Goal: Task Accomplishment & Management: Manage account settings

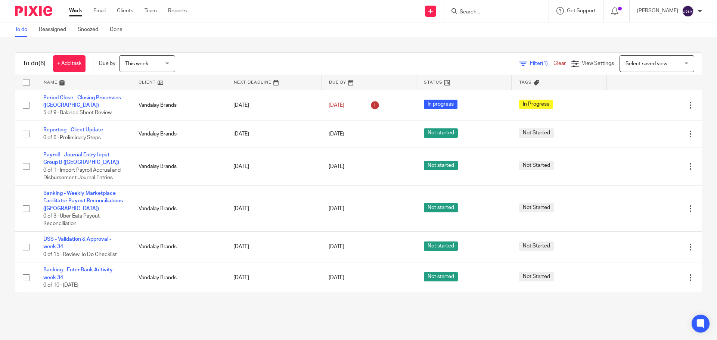
scroll to position [4, 0]
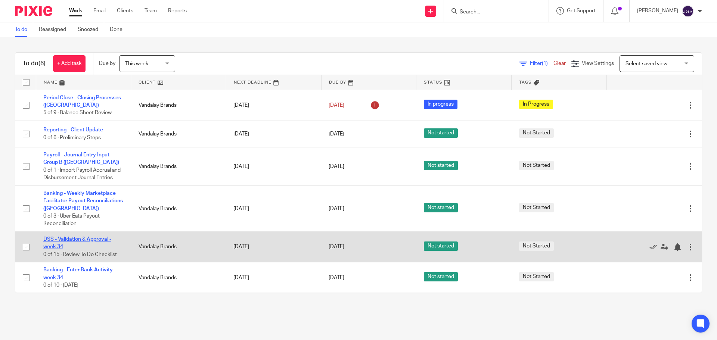
click at [66, 245] on link "DSS - Validation & Approval - week 34" at bounding box center [77, 243] width 68 height 13
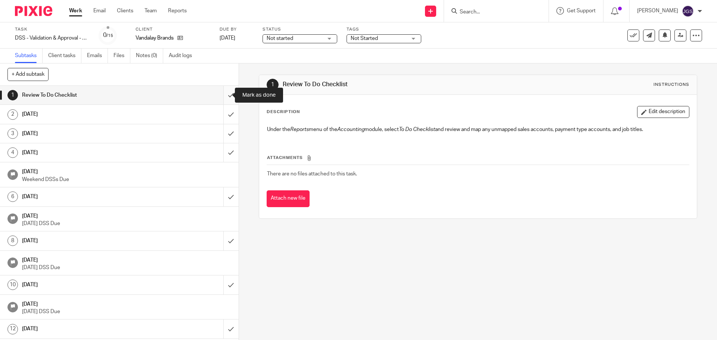
click at [225, 91] on input "submit" at bounding box center [119, 95] width 238 height 19
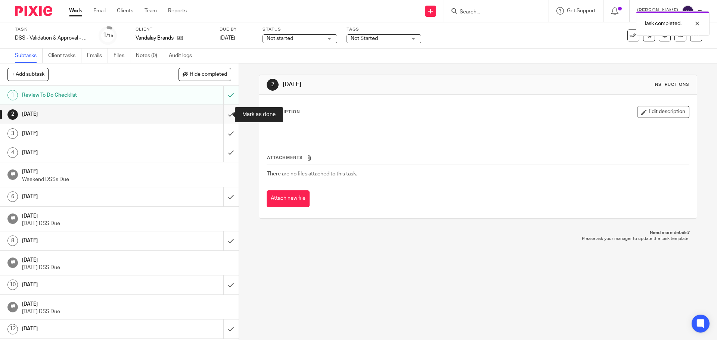
click at [221, 116] on input "submit" at bounding box center [119, 114] width 238 height 19
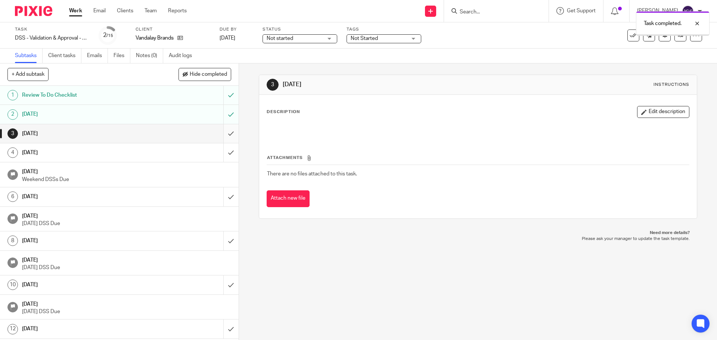
click at [221, 134] on input "submit" at bounding box center [119, 133] width 238 height 19
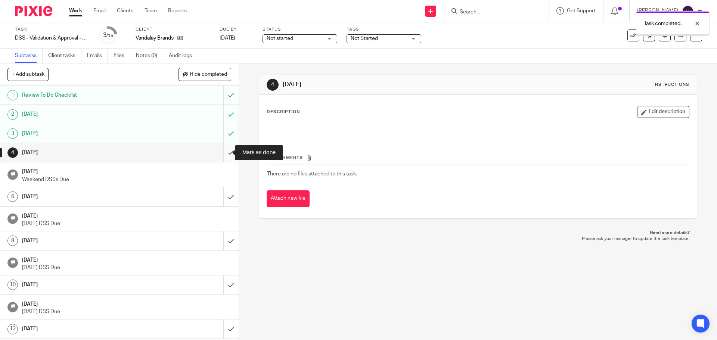
click at [221, 153] on input "submit" at bounding box center [119, 152] width 238 height 19
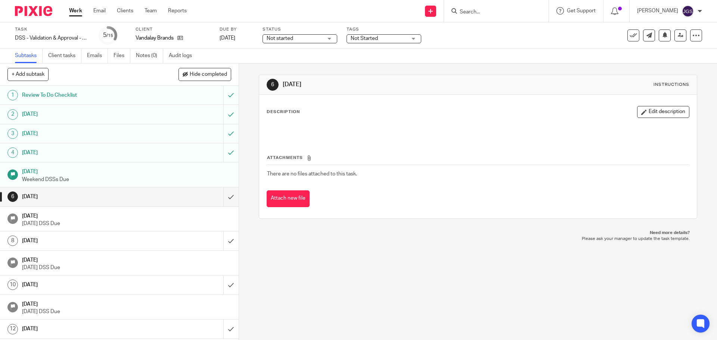
click at [327, 38] on div "Not started Not started" at bounding box center [299, 38] width 75 height 9
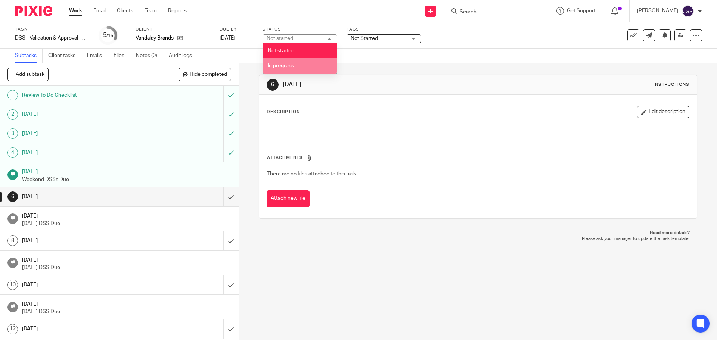
click at [309, 65] on li "In progress" at bounding box center [300, 65] width 74 height 15
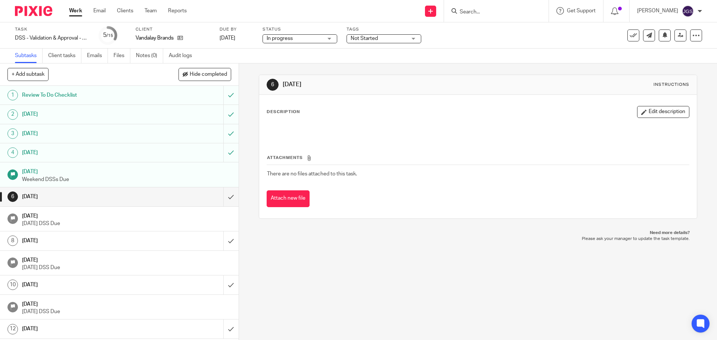
click at [412, 35] on div "Not Started" at bounding box center [383, 38] width 75 height 9
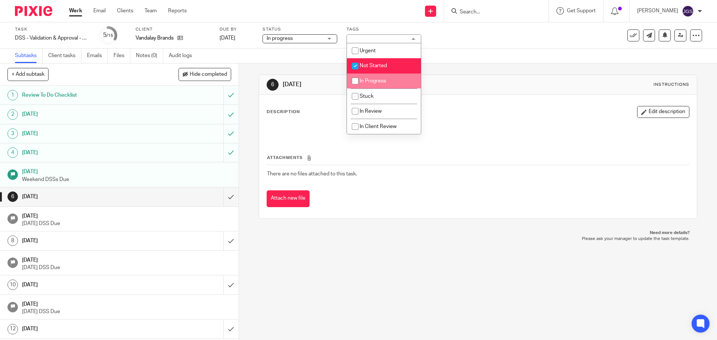
click at [374, 79] on span "In Progress" at bounding box center [372, 80] width 26 height 5
checkbox input "true"
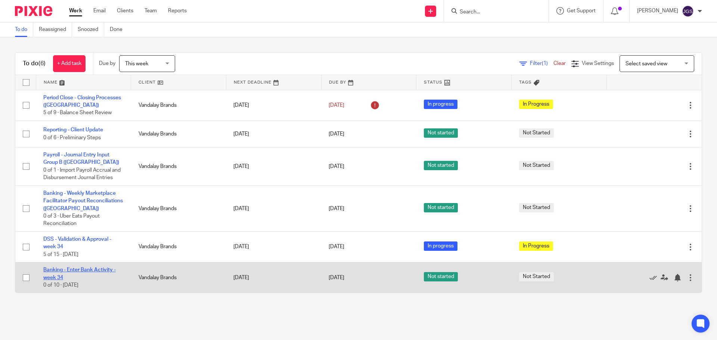
click at [85, 271] on link "Banking - Enter Bank Activity - week 34" at bounding box center [79, 273] width 72 height 13
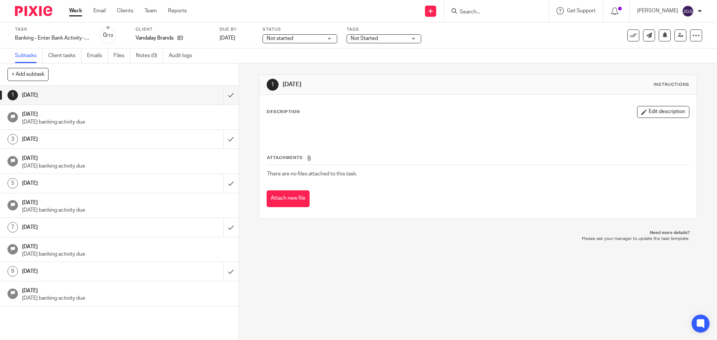
click at [332, 39] on div "Not started Not started" at bounding box center [299, 38] width 75 height 9
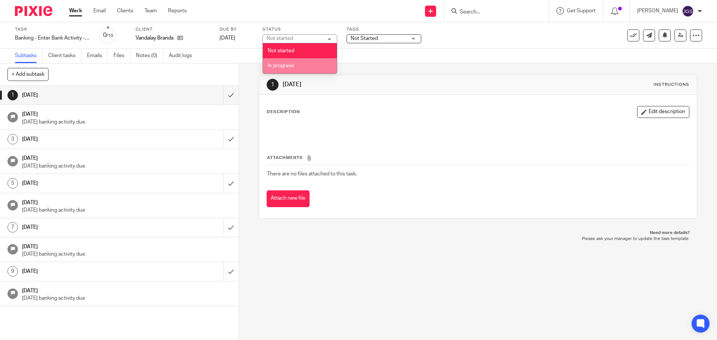
click at [304, 64] on li "In progress" at bounding box center [300, 65] width 74 height 15
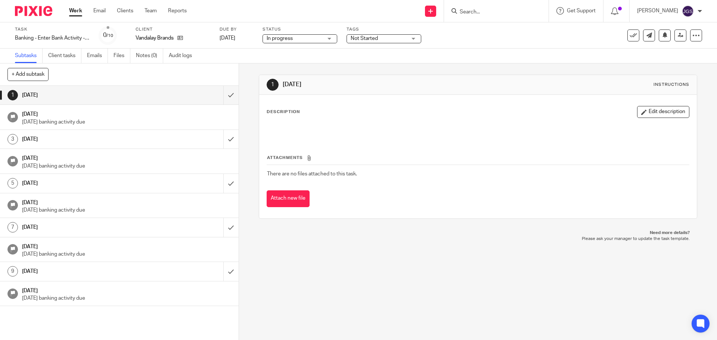
click at [414, 37] on div "Not Started" at bounding box center [383, 38] width 75 height 9
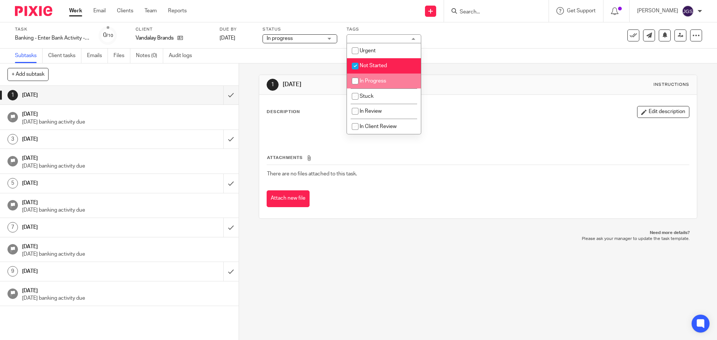
click at [374, 81] on span "In Progress" at bounding box center [372, 80] width 26 height 5
checkbox input "true"
click at [373, 66] on span "Not Started" at bounding box center [372, 65] width 27 height 5
checkbox input "false"
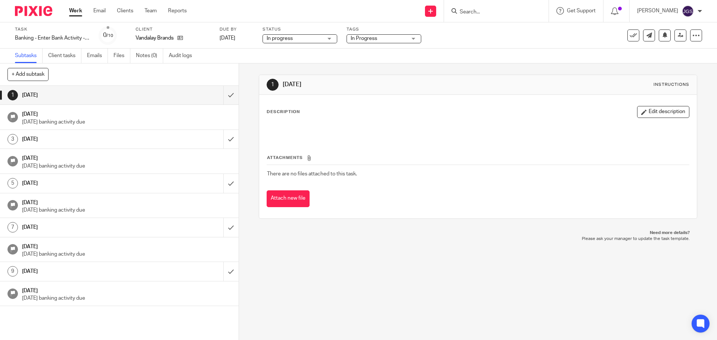
click at [77, 10] on link "Work" at bounding box center [75, 10] width 13 height 7
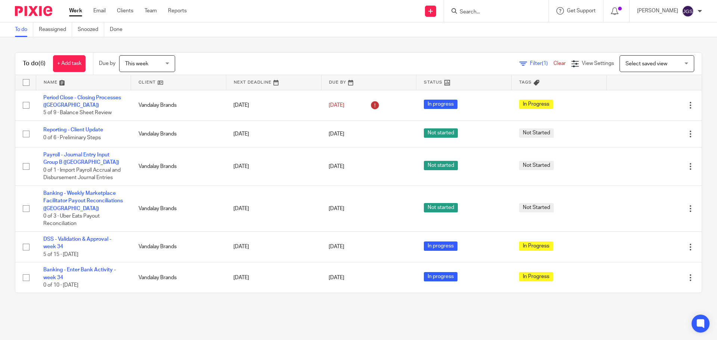
drag, startPoint x: 6, startPoint y: 333, endPoint x: 1, endPoint y: 333, distance: 4.1
click at [5, 333] on main "To do Reassigned Snoozed Done To do (6) + Add task Due by This week This week T…" at bounding box center [358, 170] width 717 height 340
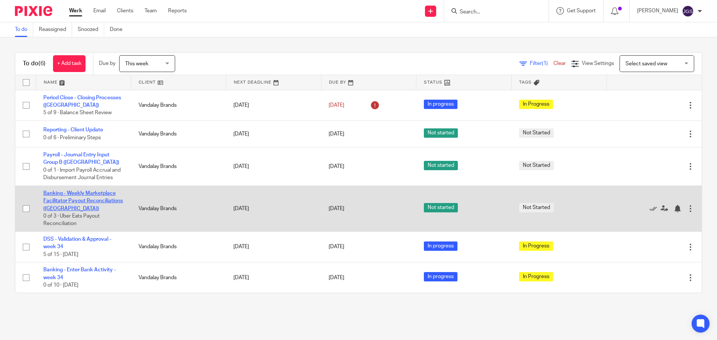
click at [74, 191] on link "Banking - Weekly Marketplace Facilitator Payout Reconciliations ([GEOGRAPHIC_DA…" at bounding box center [82, 201] width 79 height 21
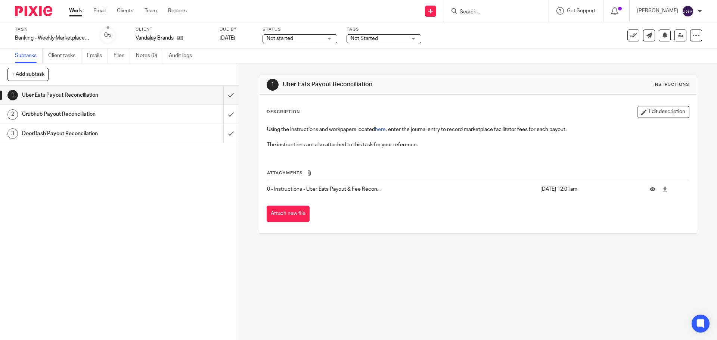
click at [330, 38] on div "Not started Not started" at bounding box center [299, 38] width 75 height 9
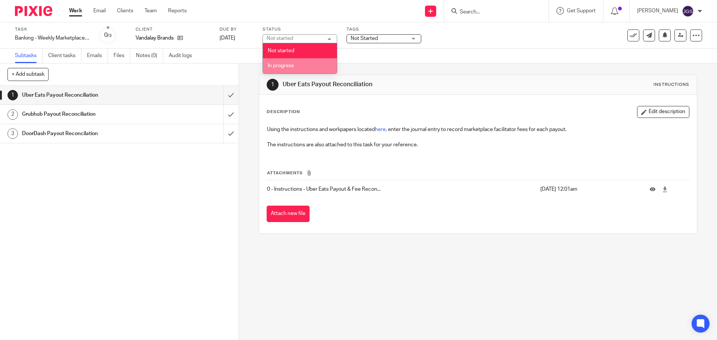
click at [308, 64] on li "In progress" at bounding box center [300, 65] width 74 height 15
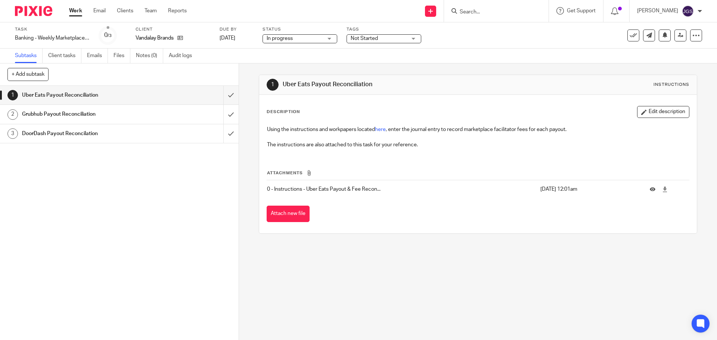
click at [414, 39] on div "Not Started" at bounding box center [383, 38] width 75 height 9
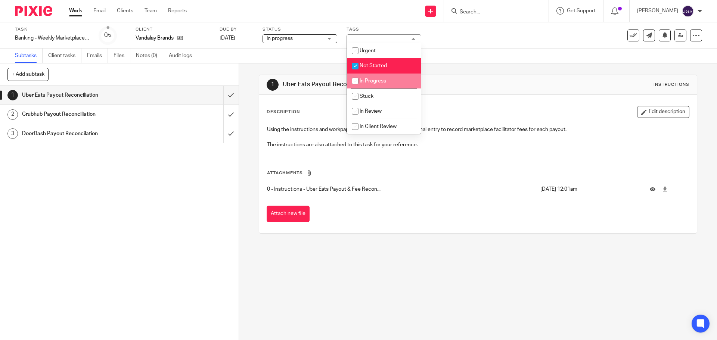
click at [376, 79] on span "In Progress" at bounding box center [372, 80] width 26 height 5
checkbox input "true"
click at [374, 66] on span "Not Started" at bounding box center [372, 65] width 27 height 5
click at [356, 65] on input "checkbox" at bounding box center [355, 66] width 14 height 14
checkbox input "true"
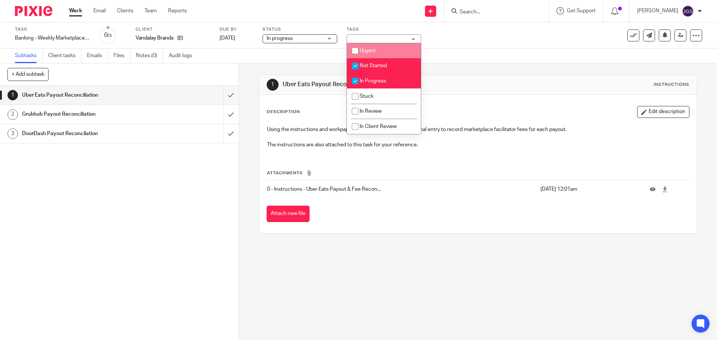
click at [327, 37] on div "In progress In progress" at bounding box center [299, 38] width 75 height 9
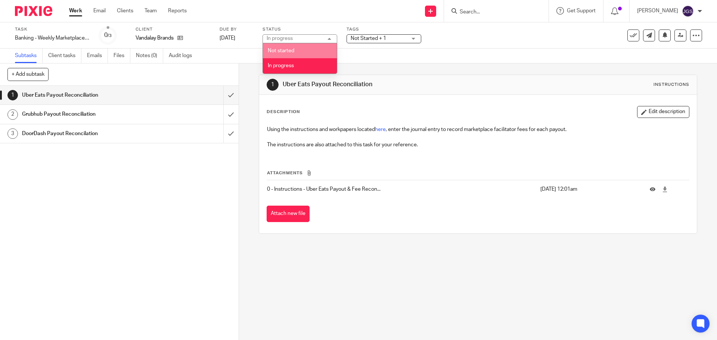
click at [311, 48] on li "Not started" at bounding box center [300, 50] width 74 height 15
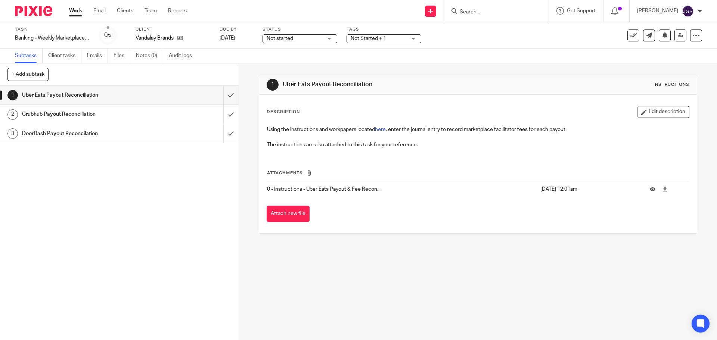
click at [74, 8] on link "Work" at bounding box center [75, 10] width 13 height 7
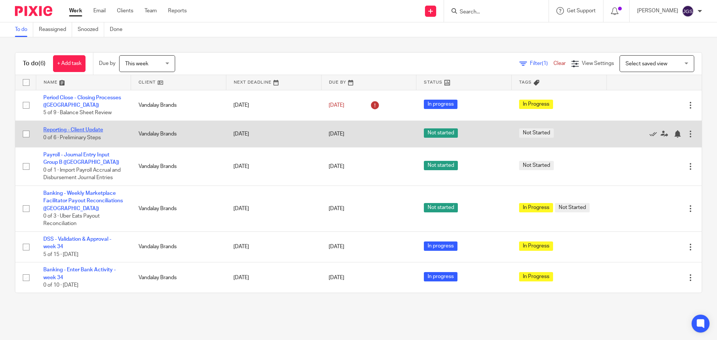
click at [68, 130] on link "Reporting - Client Update" at bounding box center [73, 129] width 60 height 5
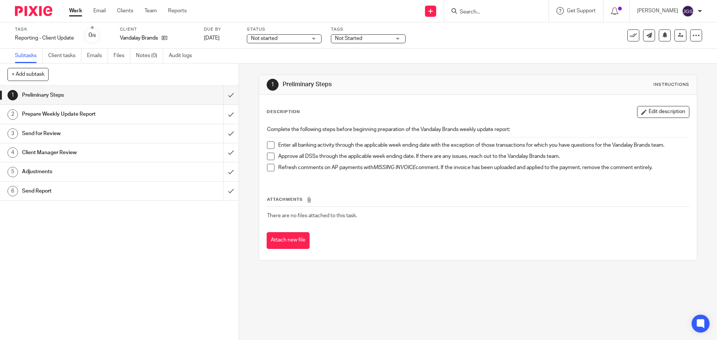
click at [312, 35] on div "Not started Not started" at bounding box center [284, 38] width 75 height 9
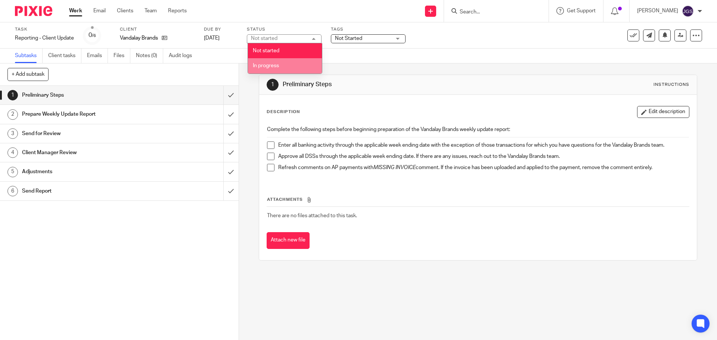
click at [292, 66] on li "In progress" at bounding box center [285, 65] width 74 height 15
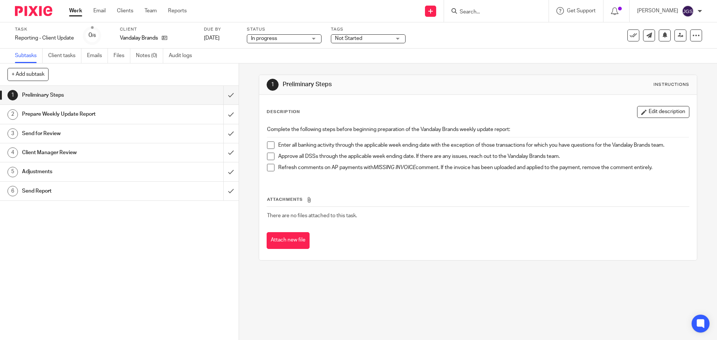
click at [400, 35] on div "Not Started" at bounding box center [368, 38] width 75 height 9
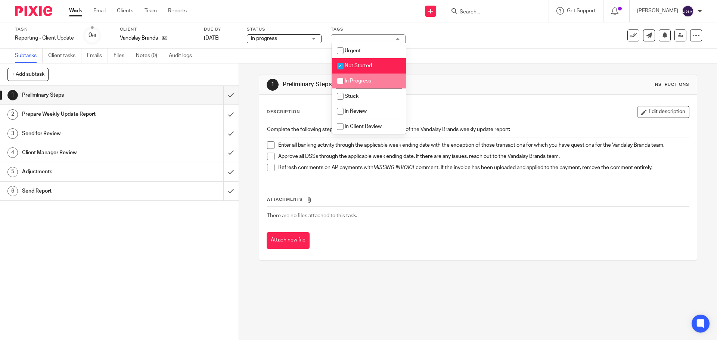
click at [366, 80] on span "In Progress" at bounding box center [357, 80] width 26 height 5
checkbox input "true"
click at [269, 144] on span at bounding box center [270, 144] width 7 height 7
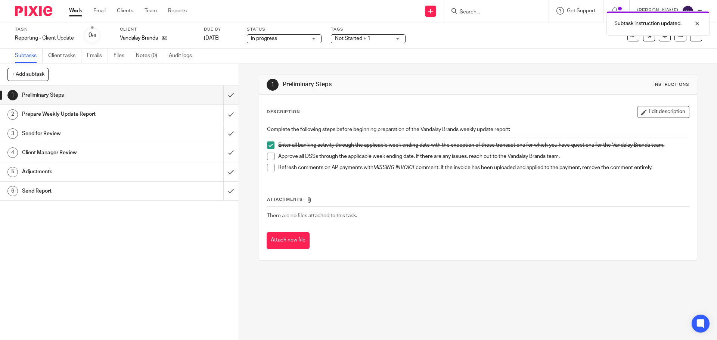
click at [267, 169] on span at bounding box center [270, 167] width 7 height 7
click at [89, 112] on h1 "Prepare Weekly Update Report" at bounding box center [86, 114] width 129 height 11
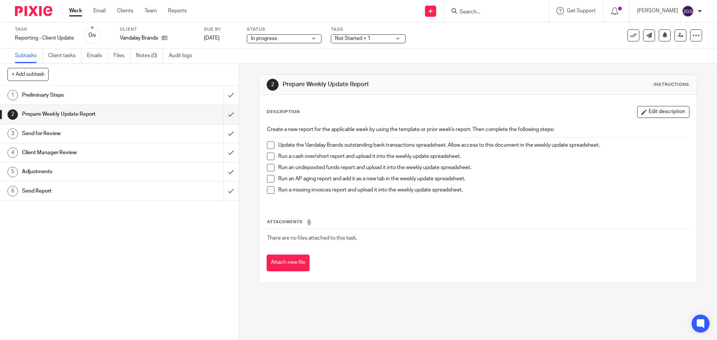
click at [267, 147] on span at bounding box center [270, 144] width 7 height 7
click at [269, 169] on span at bounding box center [270, 167] width 7 height 7
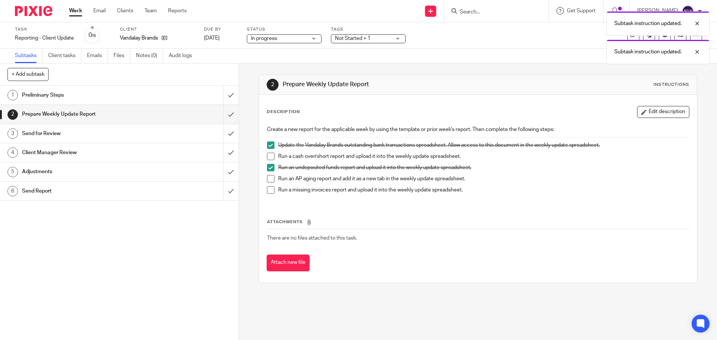
click at [269, 179] on span at bounding box center [270, 178] width 7 height 7
click at [268, 189] on span at bounding box center [270, 189] width 7 height 7
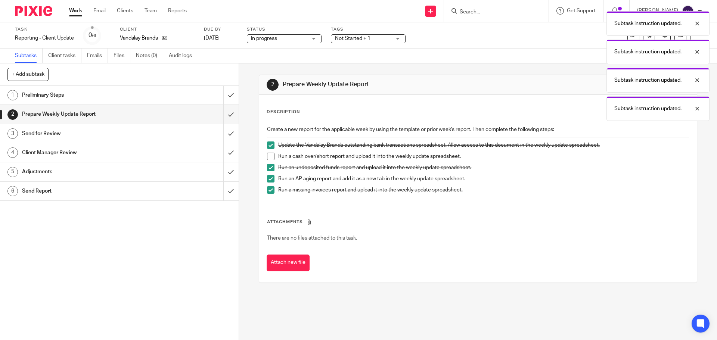
click at [73, 94] on h1 "Preliminary Steps" at bounding box center [86, 95] width 129 height 11
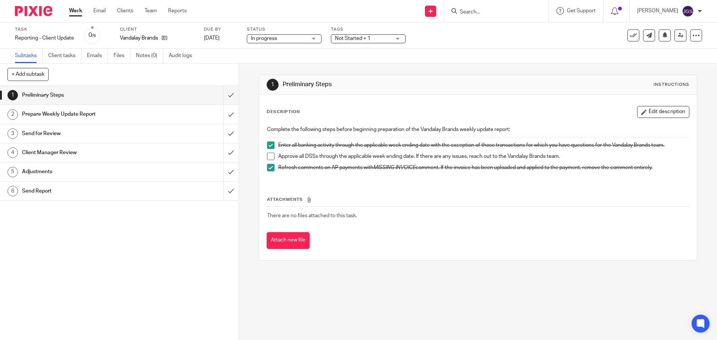
click at [75, 10] on link "Work" at bounding box center [75, 10] width 13 height 7
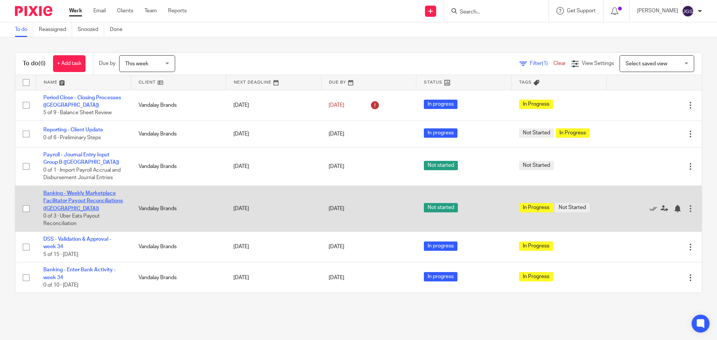
click at [77, 192] on link "Banking - Weekly Marketplace Facilitator Payout Reconciliations ([GEOGRAPHIC_DA…" at bounding box center [82, 201] width 79 height 21
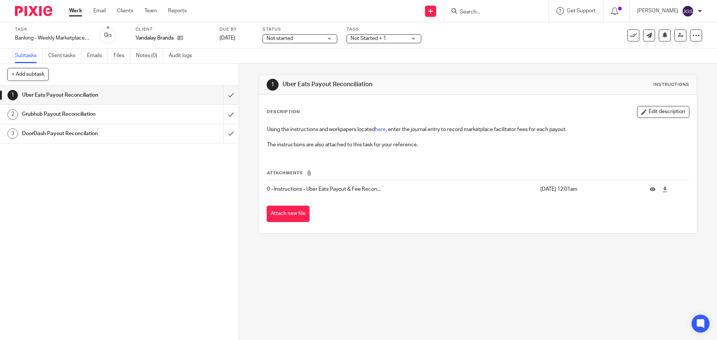
click at [413, 35] on div "Not Started + 1" at bounding box center [383, 38] width 75 height 9
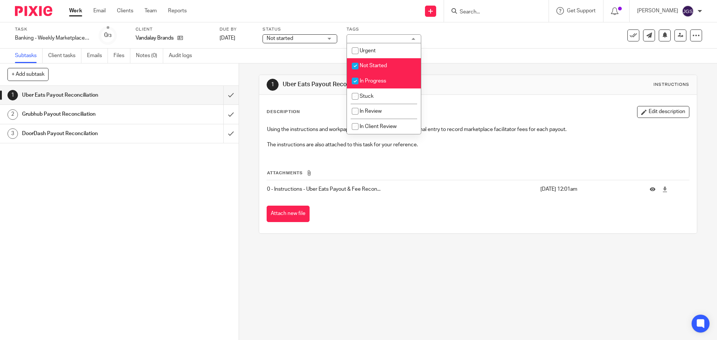
click at [377, 78] on li "In Progress" at bounding box center [384, 81] width 74 height 15
checkbox input "false"
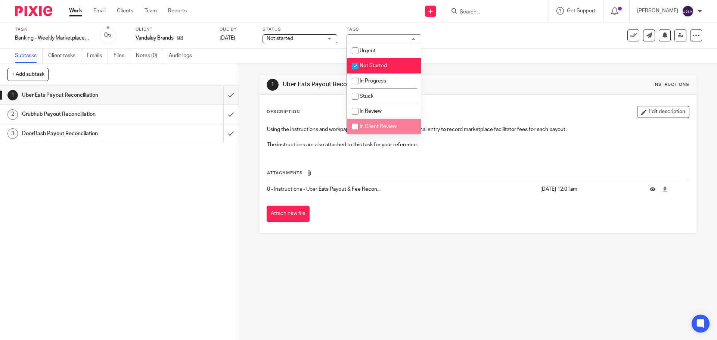
click at [388, 240] on div "1 Uber Eats Payout Reconciliation Instructions Description Edit description Usi…" at bounding box center [478, 153] width 438 height 181
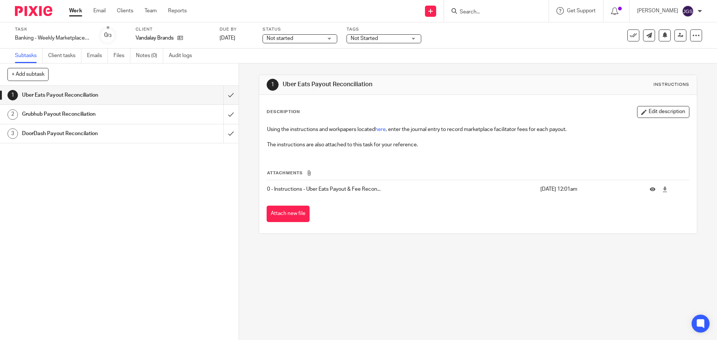
click at [77, 10] on link "Work" at bounding box center [75, 10] width 13 height 7
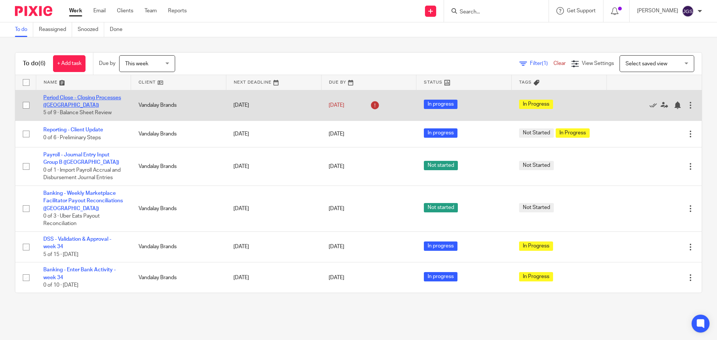
click at [58, 99] on link "Period Close - Closing Processes ([GEOGRAPHIC_DATA])" at bounding box center [82, 101] width 78 height 13
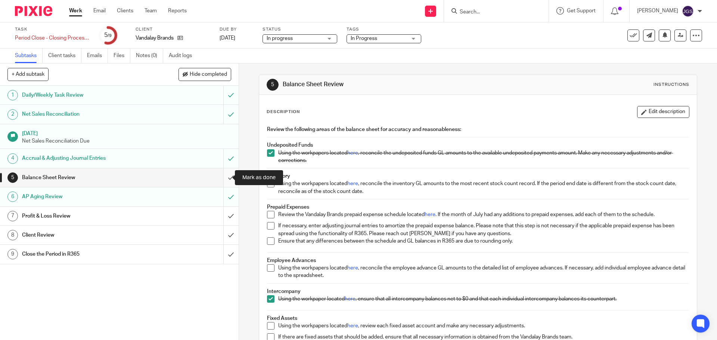
click at [221, 180] on input "submit" at bounding box center [119, 177] width 238 height 19
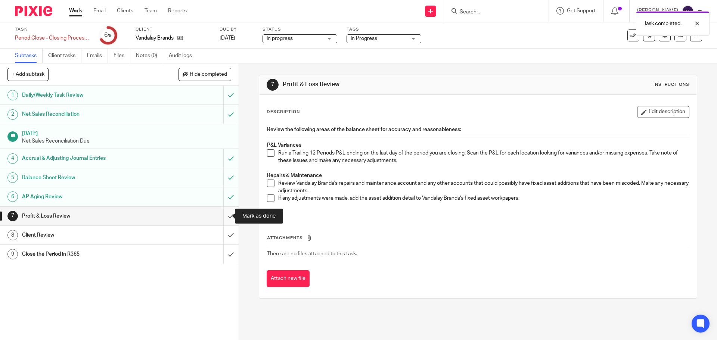
click at [221, 217] on input "submit" at bounding box center [119, 216] width 238 height 19
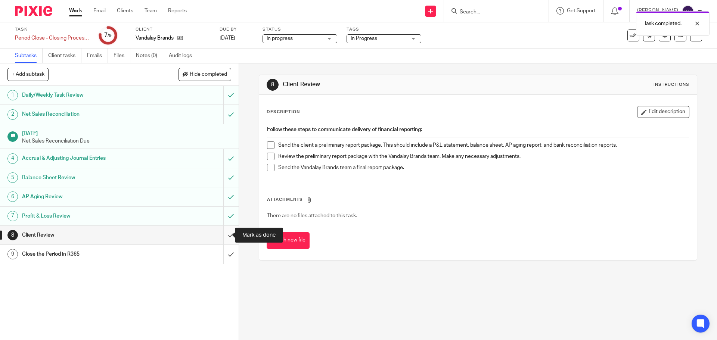
click at [223, 237] on input "submit" at bounding box center [119, 235] width 238 height 19
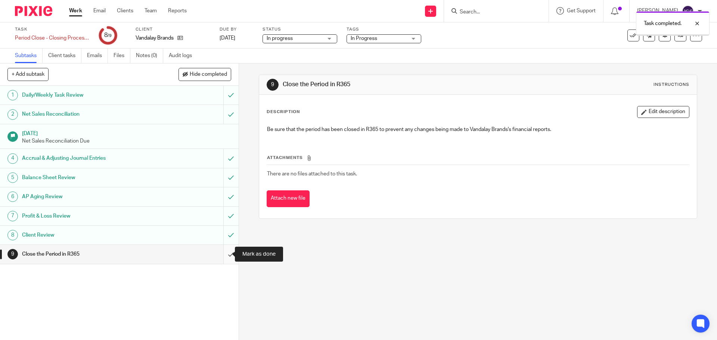
click at [221, 255] on input "submit" at bounding box center [119, 254] width 238 height 19
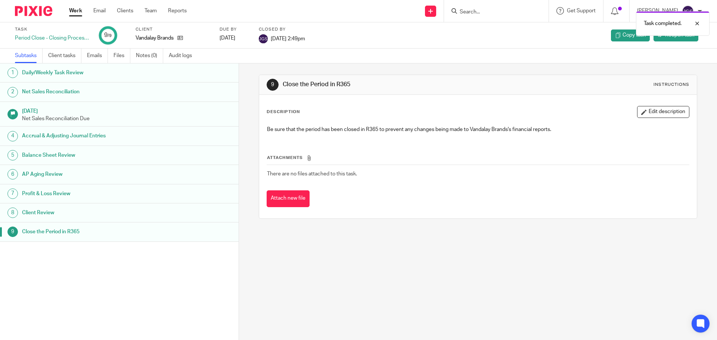
click at [71, 11] on link "Work" at bounding box center [75, 10] width 13 height 7
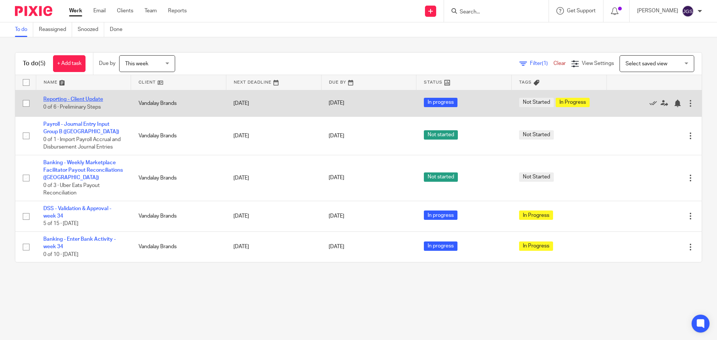
click at [62, 102] on link "Reporting - Client Update" at bounding box center [73, 99] width 60 height 5
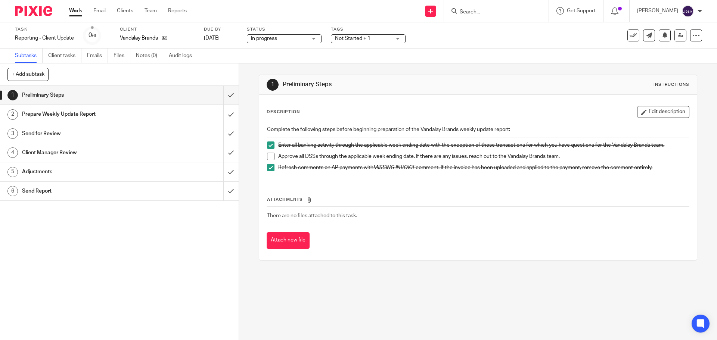
click at [403, 38] on div "Not Started + 1" at bounding box center [368, 38] width 75 height 9
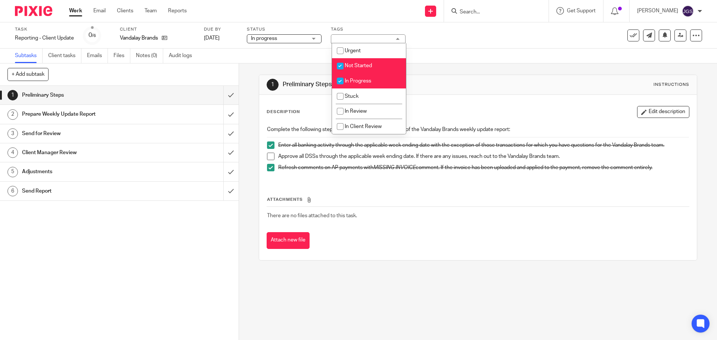
click at [337, 66] on input "checkbox" at bounding box center [340, 66] width 14 height 14
checkbox input "false"
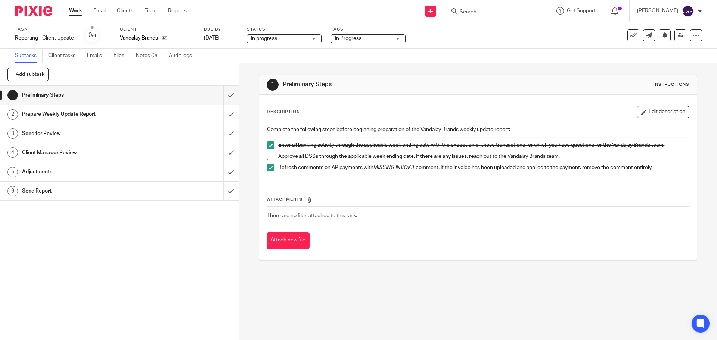
click at [369, 303] on div "1 Preliminary Steps Instructions Description Edit description Complete the foll…" at bounding box center [478, 201] width 478 height 277
click at [73, 9] on link "Work" at bounding box center [75, 10] width 13 height 7
